Goal: Task Accomplishment & Management: Manage account settings

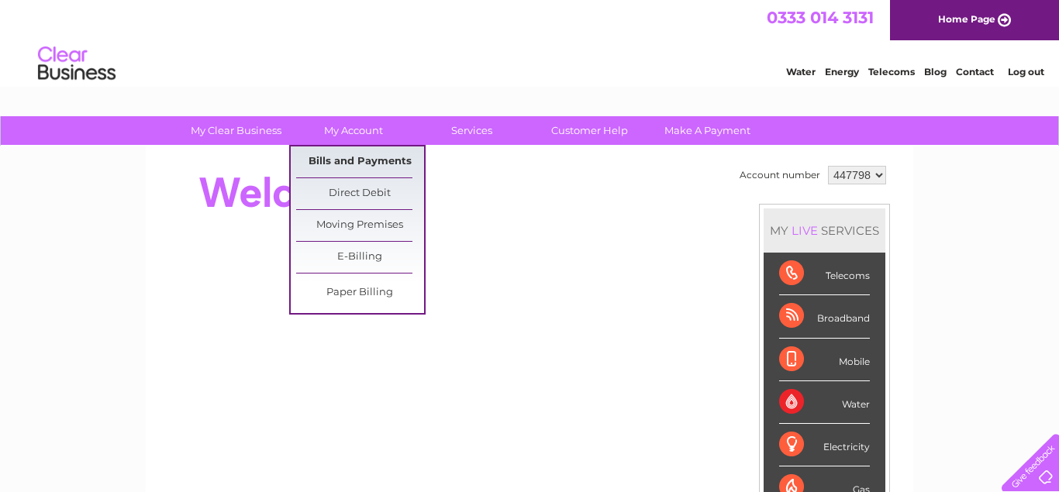
click at [361, 157] on link "Bills and Payments" at bounding box center [360, 161] width 128 height 31
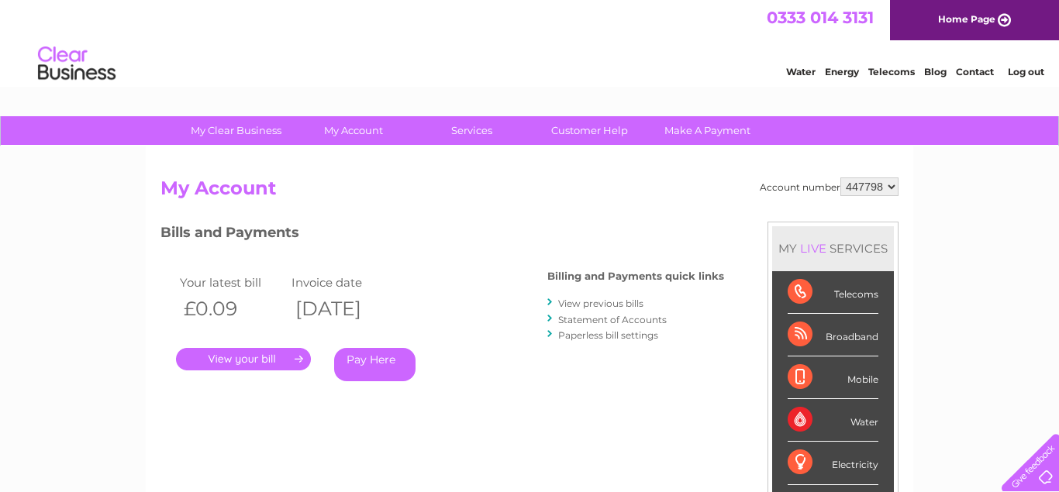
click at [271, 359] on link "." at bounding box center [243, 359] width 135 height 22
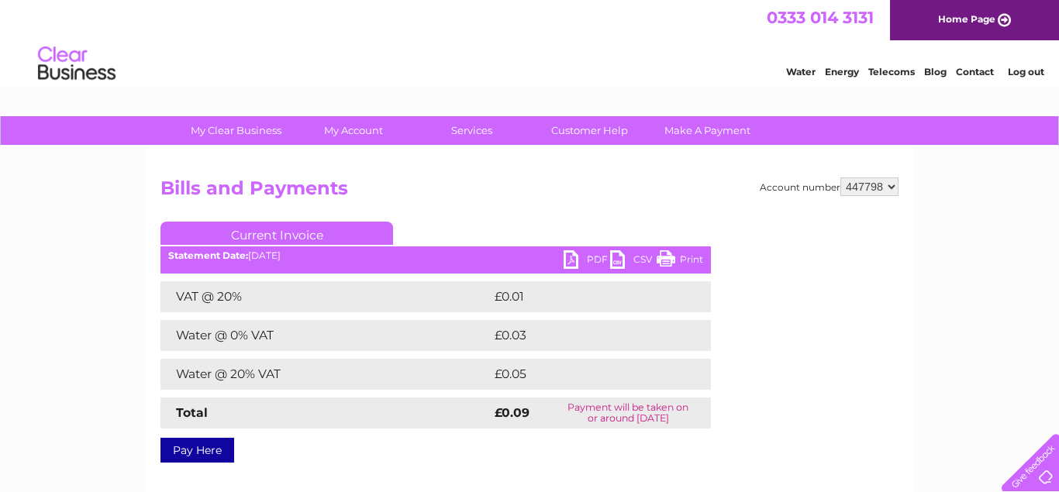
click at [577, 253] on link "PDF" at bounding box center [586, 261] width 47 height 22
